Goal: Transaction & Acquisition: Purchase product/service

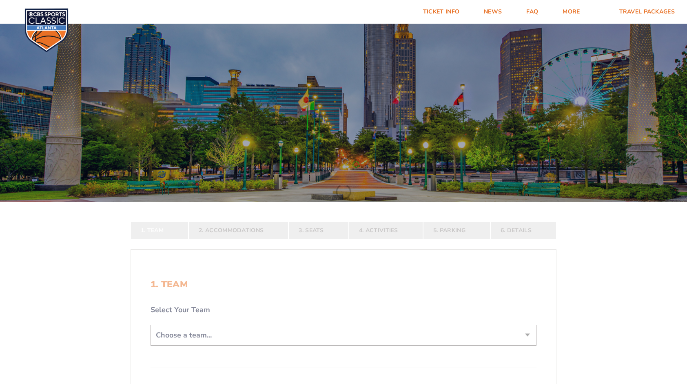
click at [525, 334] on form "Kentucky Kentucky Travel Package Ohio State Ohio State Travel Package North Car…" at bounding box center [343, 254] width 687 height 509
click at [527, 333] on form "Kentucky Kentucky Travel Package Ohio State Ohio State Travel Package North Car…" at bounding box center [343, 254] width 687 height 509
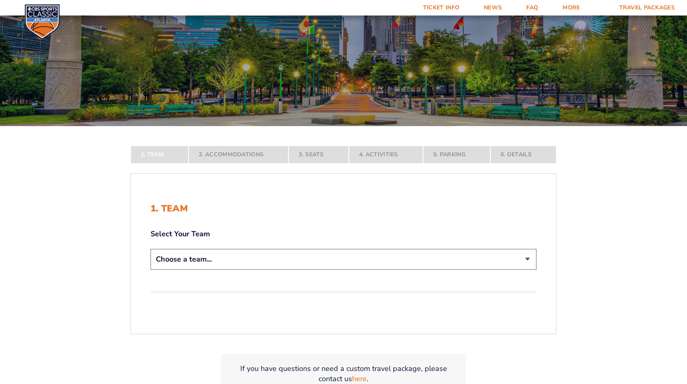
scroll to position [82, 0]
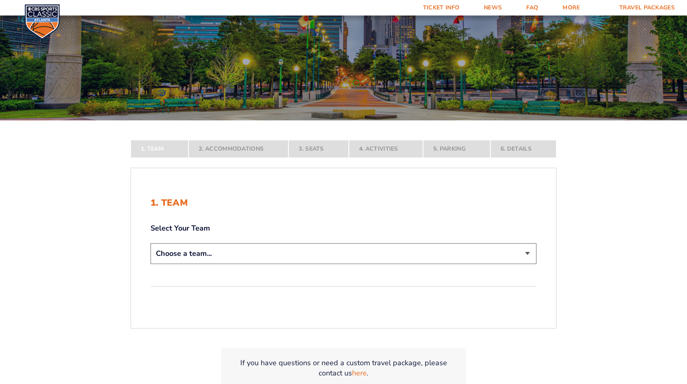
click at [526, 252] on select "Choose a team... Kentucky Wildcats Ohio State Buckeyes North Carolina Tar Heels…" at bounding box center [344, 253] width 386 height 21
select select "12956"
click at [151, 264] on select "Choose a team... Kentucky Wildcats Ohio State Buckeyes North Carolina Tar Heels…" at bounding box center [344, 253] width 386 height 21
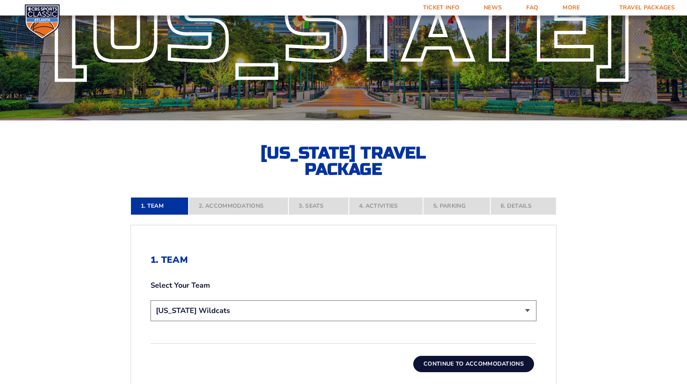
click at [477, 363] on button "Continue To Accommodations" at bounding box center [473, 364] width 121 height 16
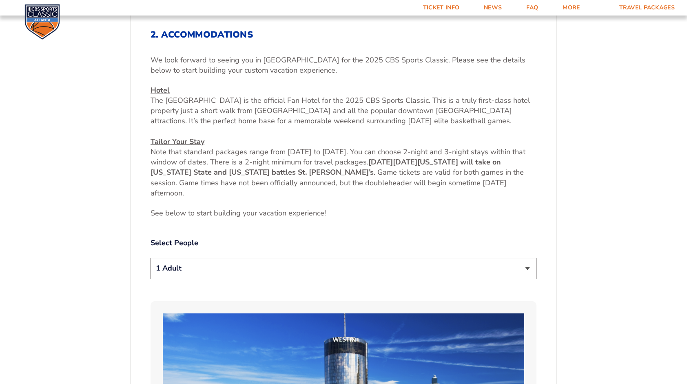
scroll to position [326, 0]
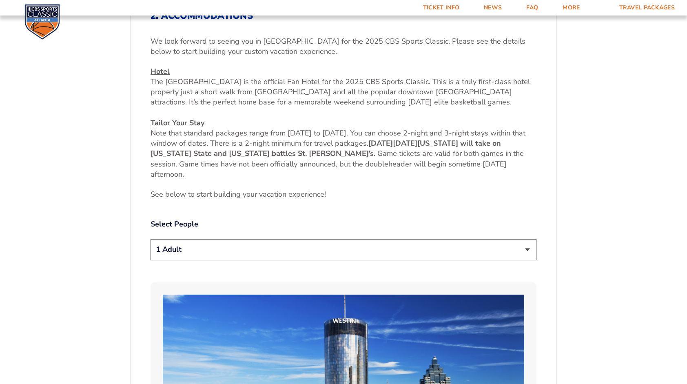
click at [526, 249] on select "1 Adult 2 Adults 3 Adults 4 Adults 2 Adults + 1 Child 2 Adults + 2 Children 2 A…" at bounding box center [344, 249] width 386 height 21
select select "2 Adults"
click at [151, 239] on select "1 Adult 2 Adults 3 Adults 4 Adults 2 Adults + 1 Child 2 Adults + 2 Children 2 A…" at bounding box center [344, 249] width 386 height 21
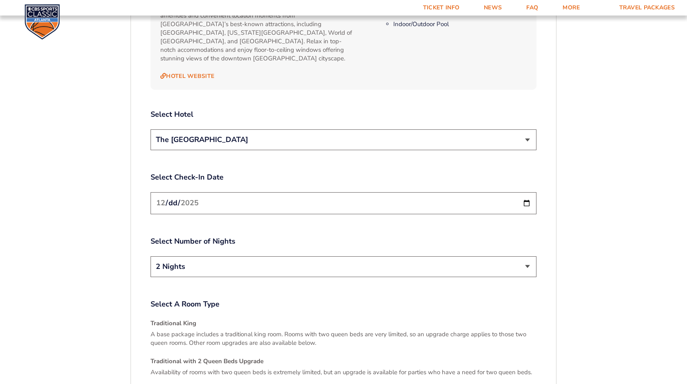
scroll to position [963, 0]
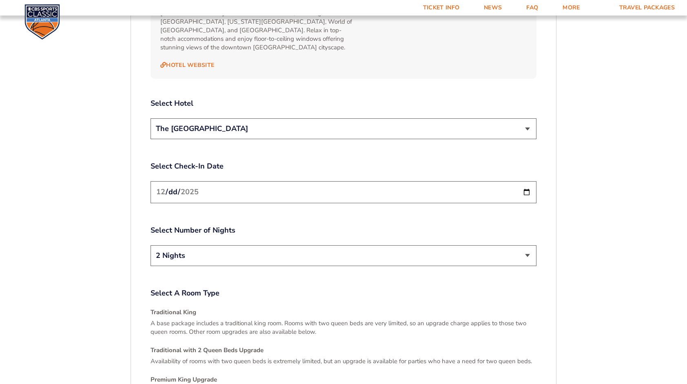
click at [530, 181] on input "2025-12-19" at bounding box center [344, 192] width 386 height 22
click at [569, 195] on div "1. Team 2. Accommodations 3. Seats 4. Activities 5. Parking 6. Details 1. Team …" at bounding box center [343, 22] width 465 height 1452
click at [527, 245] on select "2 Nights 3 Nights" at bounding box center [344, 255] width 386 height 21
select select "3 Nights"
click at [151, 245] on select "2 Nights 3 Nights" at bounding box center [344, 255] width 386 height 21
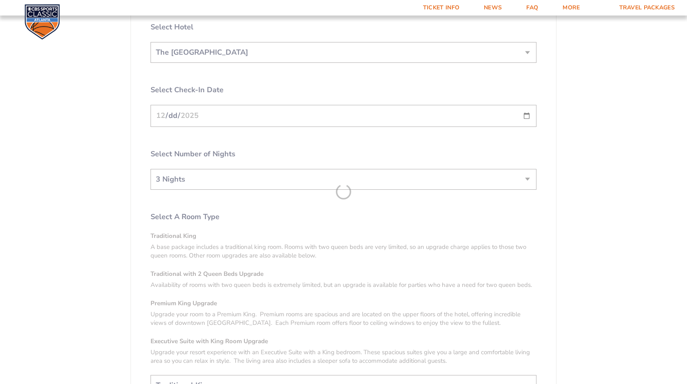
scroll to position [1064, 0]
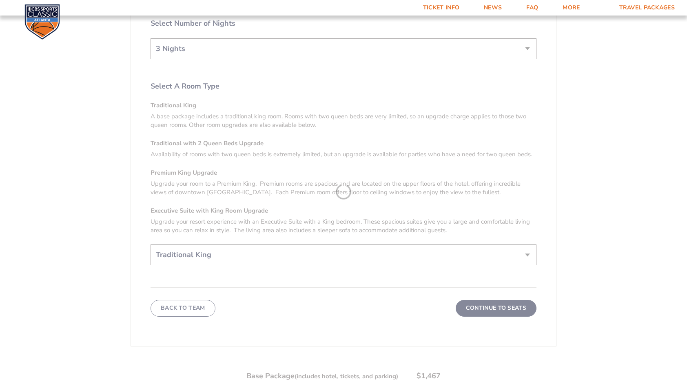
scroll to position [1173, 0]
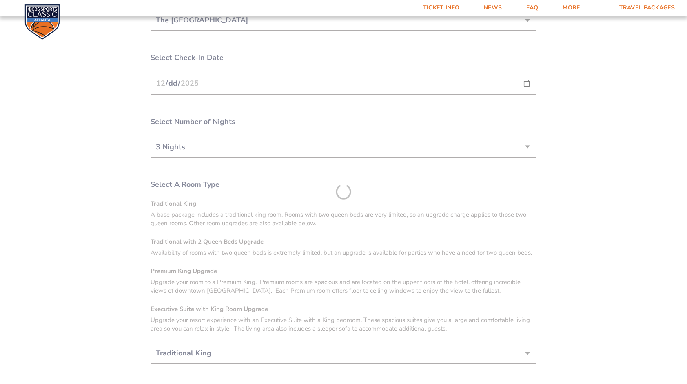
scroll to position [1031, 0]
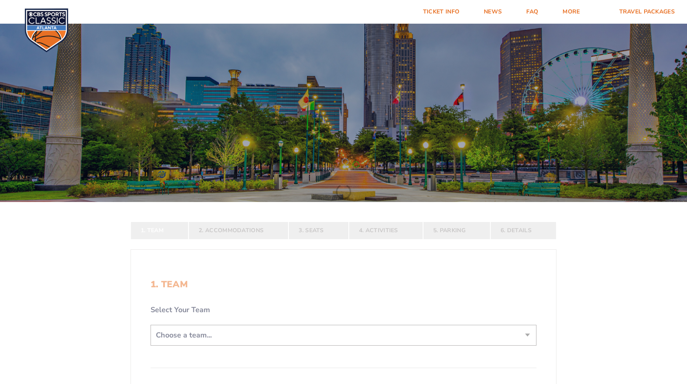
click at [526, 332] on select "Choose a team... [US_STATE] Wildcats [US_STATE] State Buckeyes [US_STATE] Tar H…" at bounding box center [344, 335] width 386 height 21
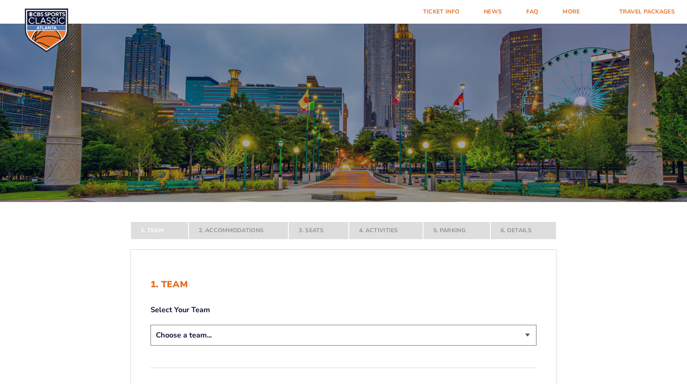
select select "12956"
click at [151, 346] on select "Choose a team... Kentucky Wildcats Ohio State Buckeyes North Carolina Tar Heels…" at bounding box center [344, 335] width 386 height 21
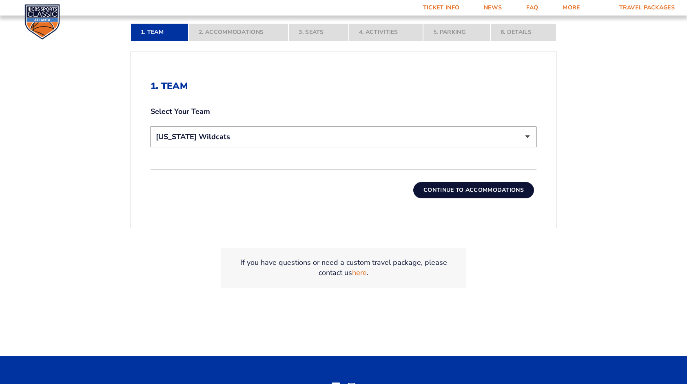
scroll to position [272, 0]
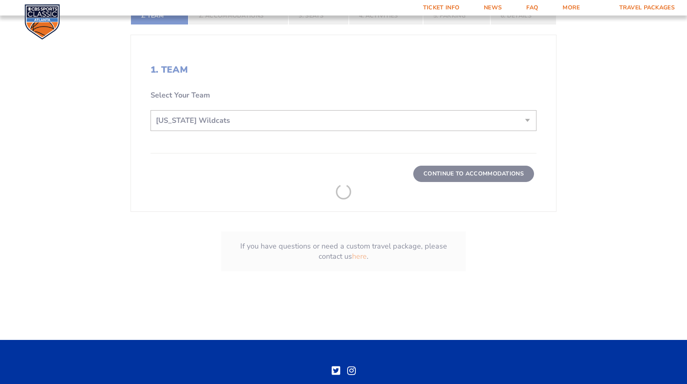
click at [492, 172] on form "Kentucky Kentucky Travel Package Ohio State Ohio State Travel Package North Car…" at bounding box center [343, 19] width 687 height 582
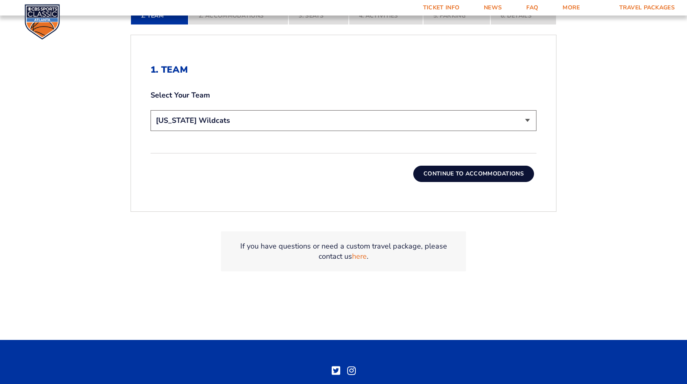
click at [492, 172] on button "Continue To Accommodations" at bounding box center [473, 174] width 121 height 16
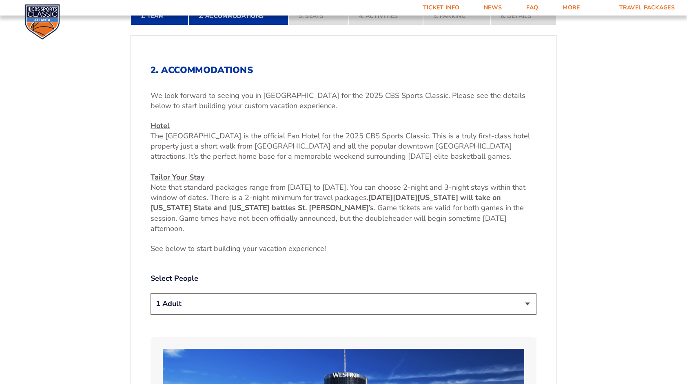
scroll to position [296, 0]
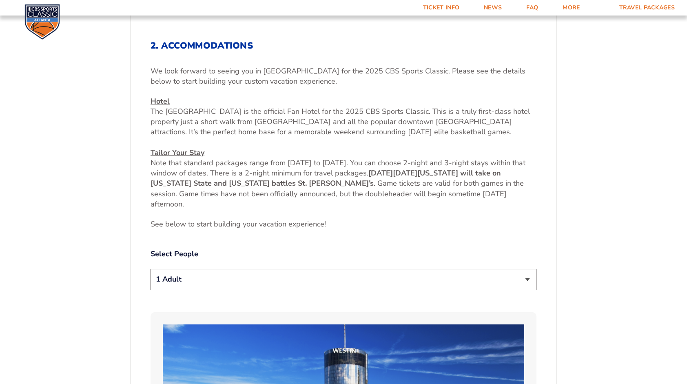
click at [528, 277] on select "1 Adult 2 Adults 3 Adults 4 Adults 2 Adults + 1 Child 2 Adults + 2 Children 2 A…" at bounding box center [344, 279] width 386 height 21
select select "2 Adults"
click at [151, 269] on select "1 Adult 2 Adults 3 Adults 4 Adults 2 Adults + 1 Child 2 Adults + 2 Children 2 A…" at bounding box center [344, 279] width 386 height 21
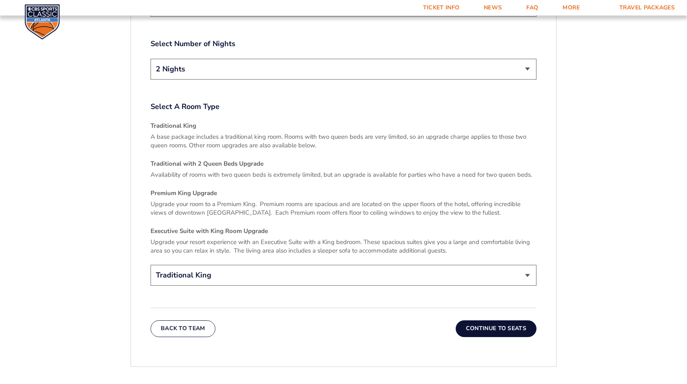
scroll to position [1182, 0]
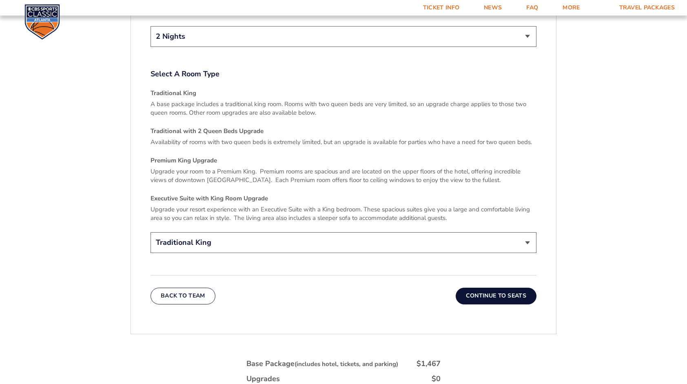
click at [501, 288] on button "Continue To Seats" at bounding box center [496, 296] width 81 height 16
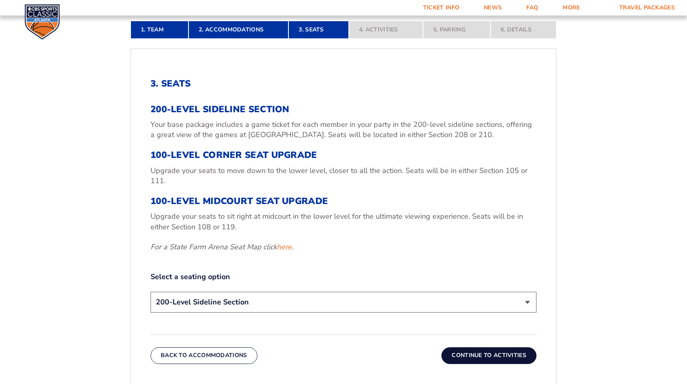
scroll to position [288, 0]
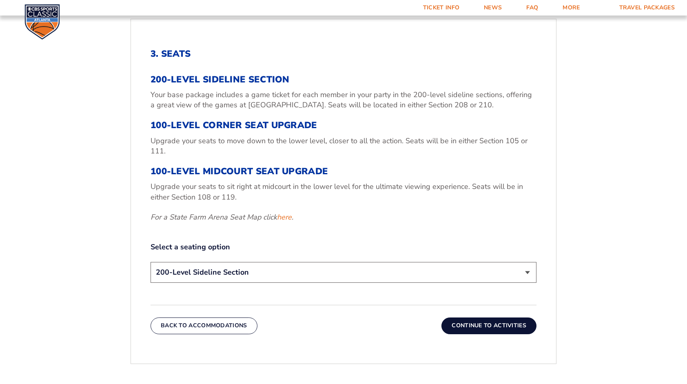
click at [527, 272] on select "200-Level Sideline Section 100-Level Corner Seat Upgrade (+$120 per person) 100…" at bounding box center [344, 272] width 386 height 21
select select "100-Level Midcourt Seat Upgrade"
click at [151, 262] on select "200-Level Sideline Section 100-Level Corner Seat Upgrade (+$120 per person) 100…" at bounding box center [344, 272] width 386 height 21
click at [501, 326] on button "Continue To Activities" at bounding box center [488, 325] width 95 height 16
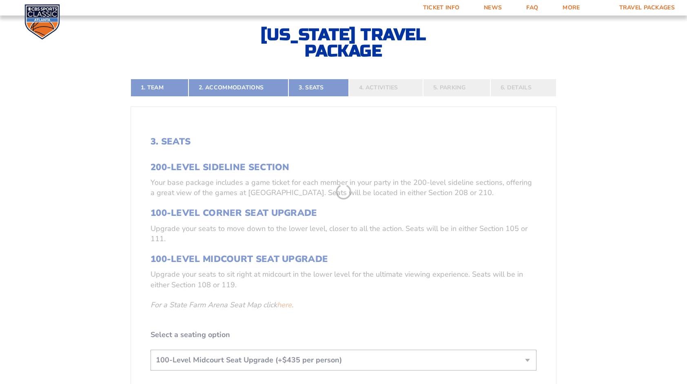
scroll to position [182, 0]
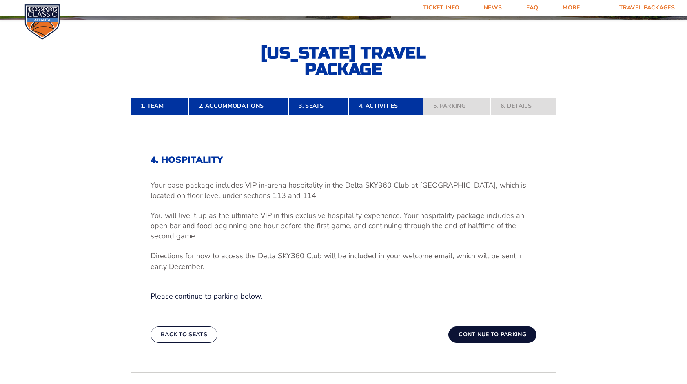
click at [466, 334] on button "Continue To Parking" at bounding box center [492, 334] width 88 height 16
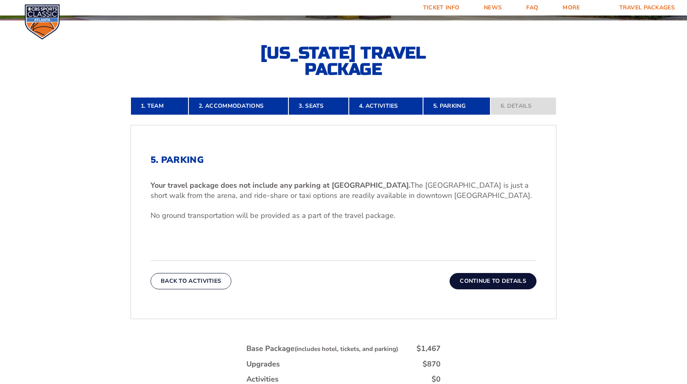
click at [483, 276] on button "Continue To Details" at bounding box center [493, 281] width 87 height 16
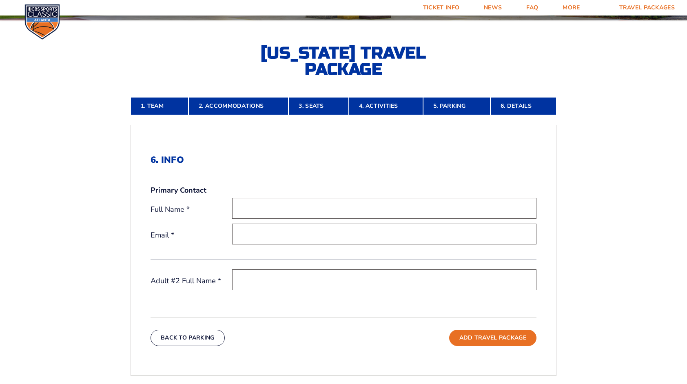
click at [330, 216] on input "text" at bounding box center [384, 208] width 304 height 21
type input "Shelly Moss Stigall"
type input "[EMAIL_ADDRESS][DOMAIN_NAME]"
click at [308, 208] on input "Shelly Moss Souders Stigall" at bounding box center [384, 208] width 304 height 21
type input "[PERSON_NAME]"
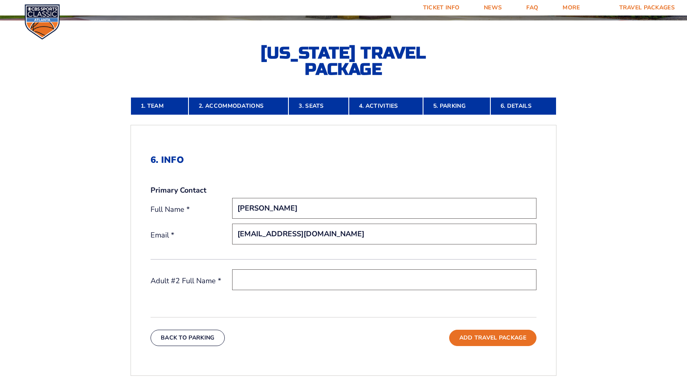
click at [246, 285] on input "text" at bounding box center [384, 279] width 304 height 21
type input "[PERSON_NAME]"
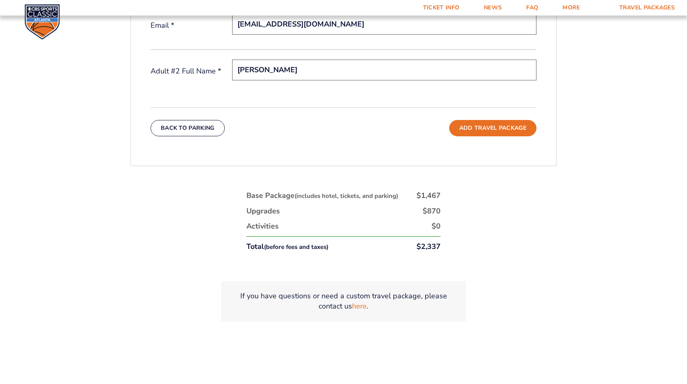
scroll to position [421, 0]
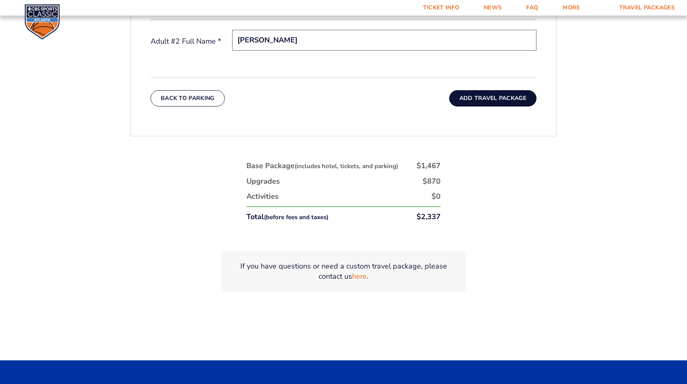
click at [510, 91] on button "Add Travel Package" at bounding box center [492, 98] width 87 height 16
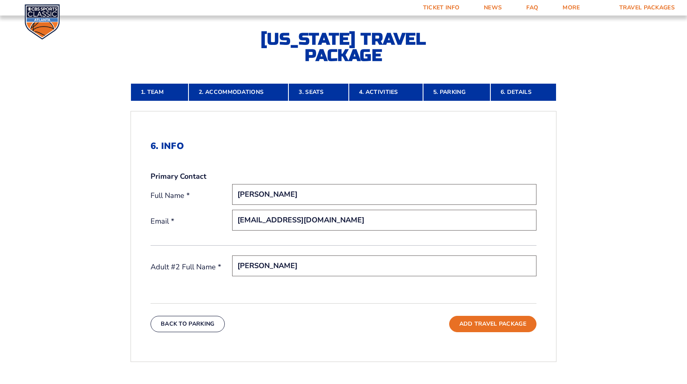
scroll to position [166, 0]
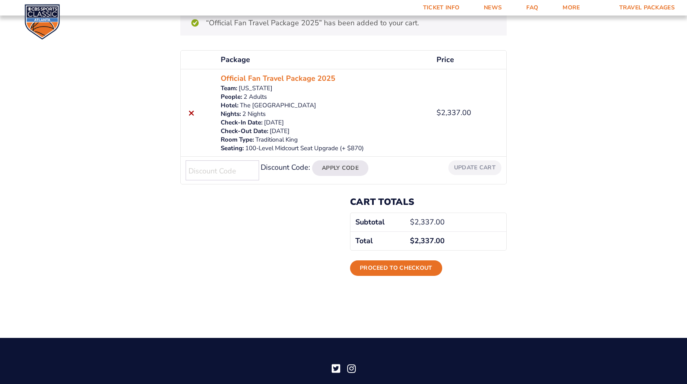
scroll to position [139, 0]
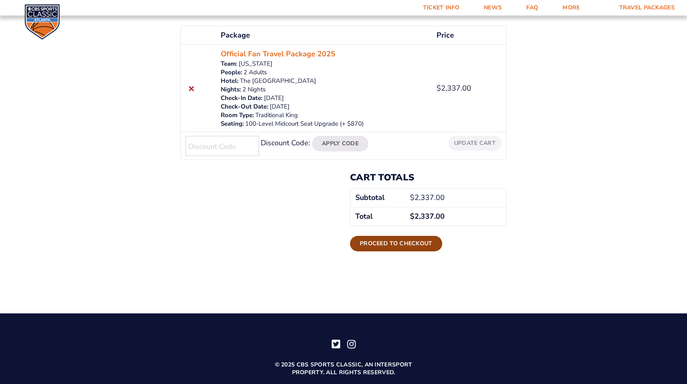
click at [414, 244] on link "Proceed to checkout" at bounding box center [396, 244] width 92 height 16
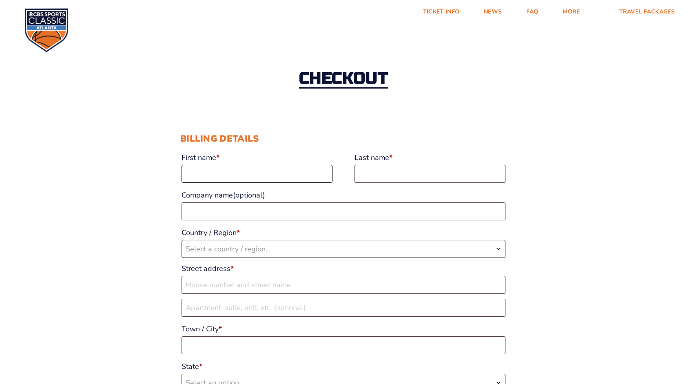
click at [285, 171] on input "First name *" at bounding box center [257, 174] width 151 height 18
click at [273, 182] on input "First name *" at bounding box center [257, 174] width 151 height 18
type input "Shelly"
type input "Stigall"
type input "Postmaster"
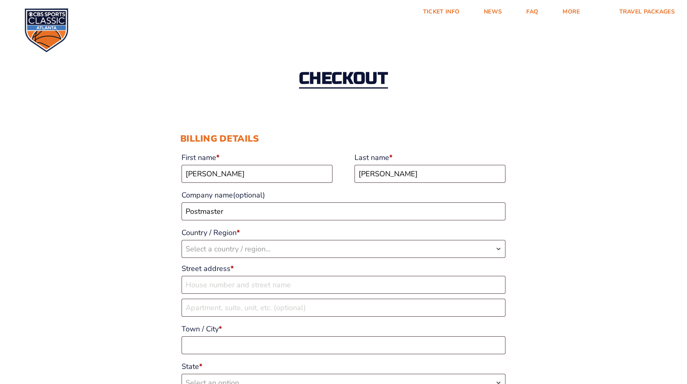
select select "US"
type input "489 CR 1016"
type input "[PERSON_NAME], KY 42023"
type input "Bardwell"
type input "42023"
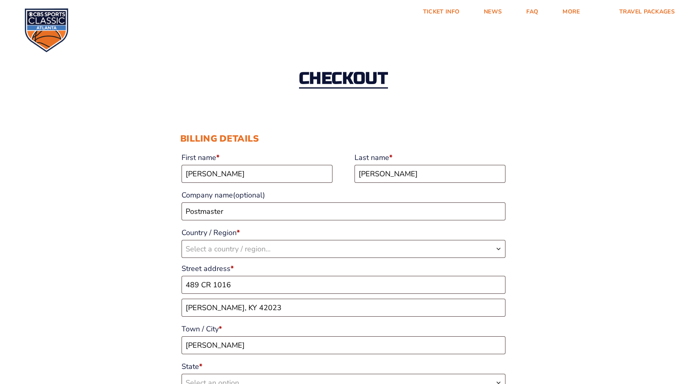
type input "12708321225"
type input "[EMAIL_ADDRESS][DOMAIN_NAME]"
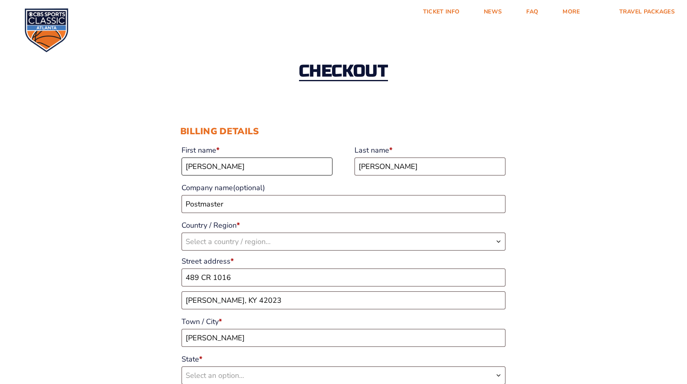
select select "US"
select select "KY"
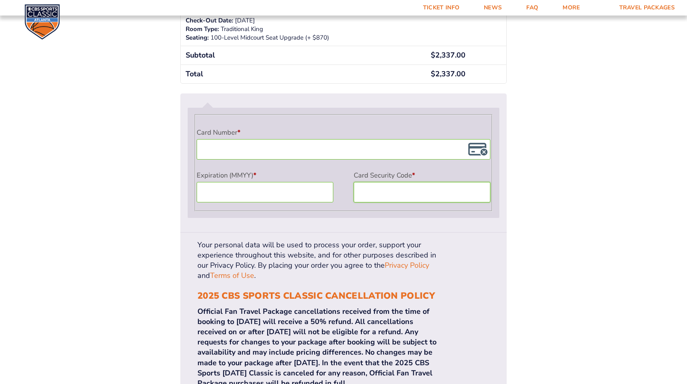
scroll to position [734, 0]
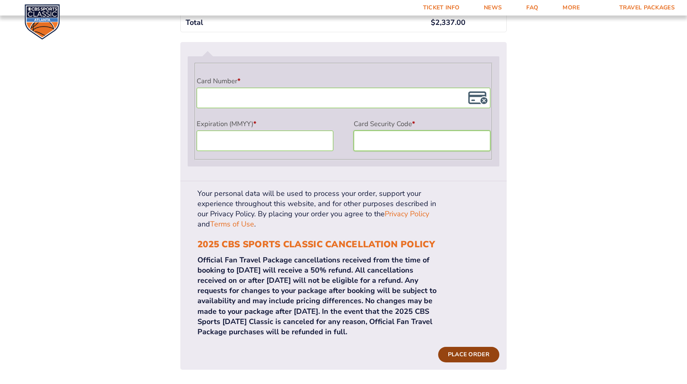
click at [482, 347] on button "Place order" at bounding box center [468, 355] width 61 height 16
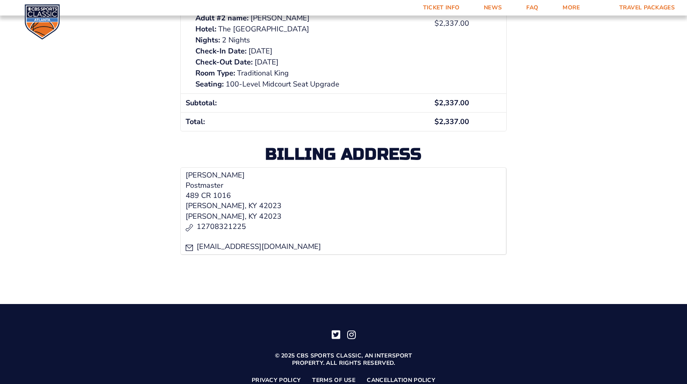
scroll to position [269, 0]
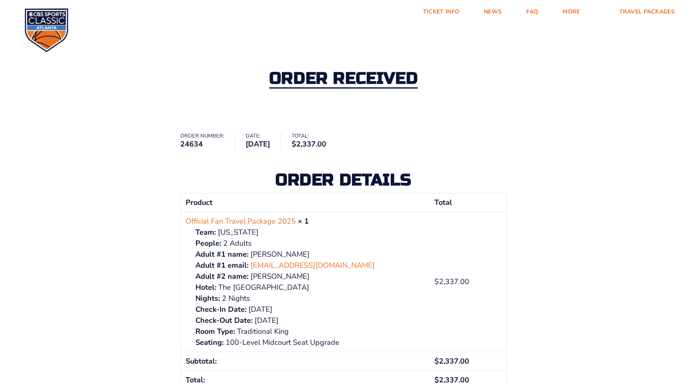
scroll to position [269, 0]
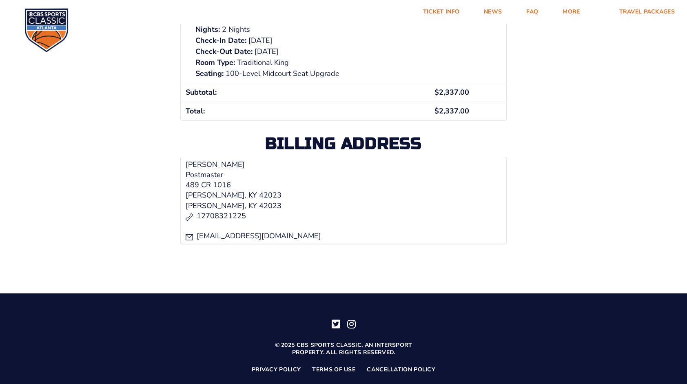
click at [501, 181] on address "[PERSON_NAME] Postmaster [STREET_ADDRESS][PERSON_NAME] [PERSON_NAME], KY 42023 …" at bounding box center [343, 201] width 326 height 88
click at [492, 179] on address "[PERSON_NAME] Postmaster [STREET_ADDRESS][PERSON_NAME] [PERSON_NAME], KY 42023 …" at bounding box center [343, 201] width 326 height 88
click at [594, 222] on div "Order received Order number: 24634 Date: [DATE] Total: $ 2,337.00 Order details…" at bounding box center [343, 5] width 687 height 478
click at [611, 153] on div "Order received Order number: 24634 Date: [DATE] Total: $ 2,337.00 Order details…" at bounding box center [343, 5] width 687 height 478
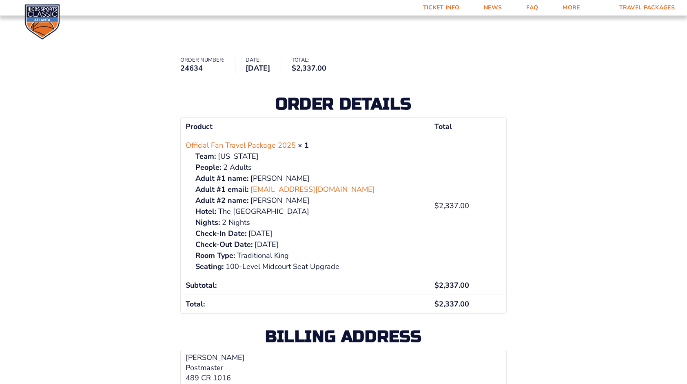
scroll to position [43, 0]
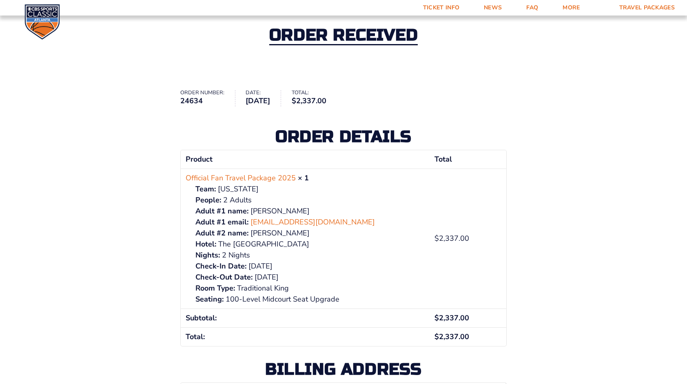
click at [561, 88] on div "Order received Order number: 24634 Date: [DATE] Total: $ 2,337.00 Order details…" at bounding box center [343, 231] width 687 height 478
click at [430, 10] on link "Ticket Info" at bounding box center [441, 8] width 61 height 16
